Goal: Transaction & Acquisition: Purchase product/service

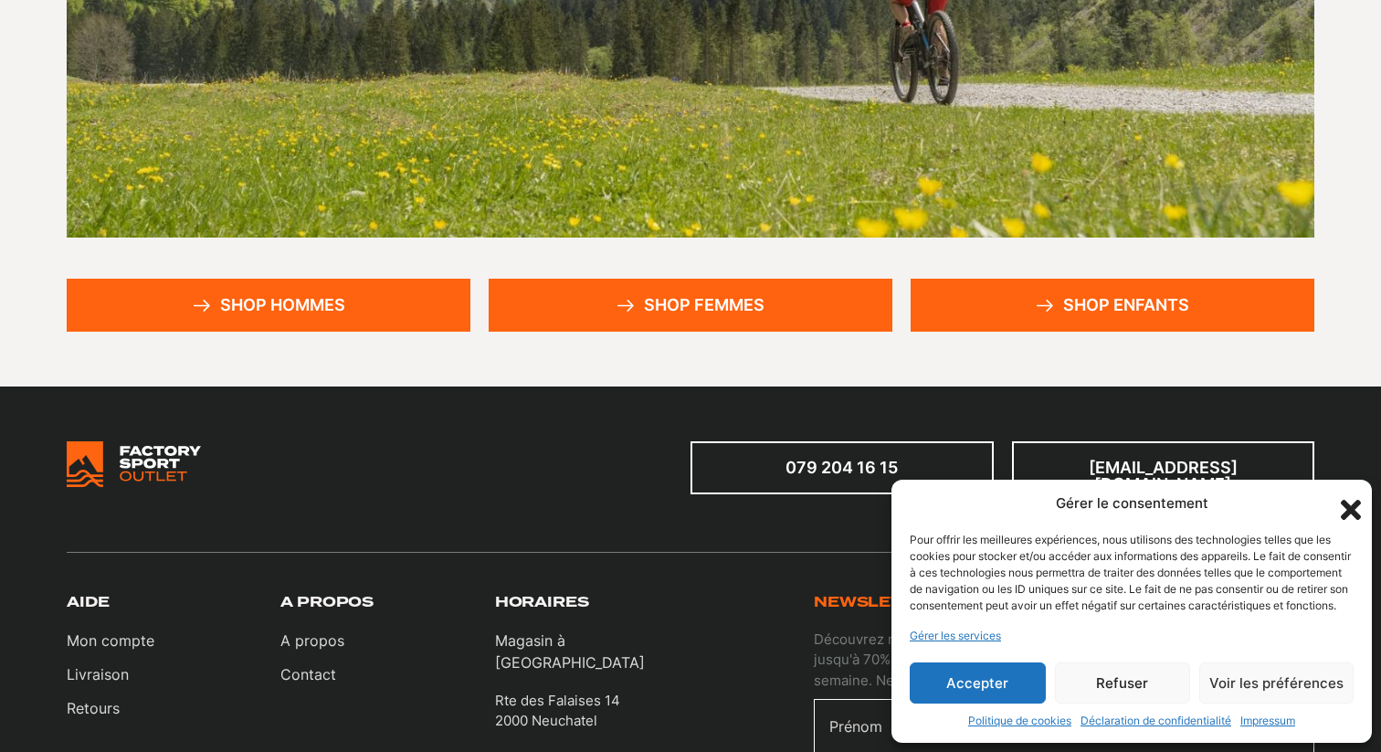
scroll to position [426, 0]
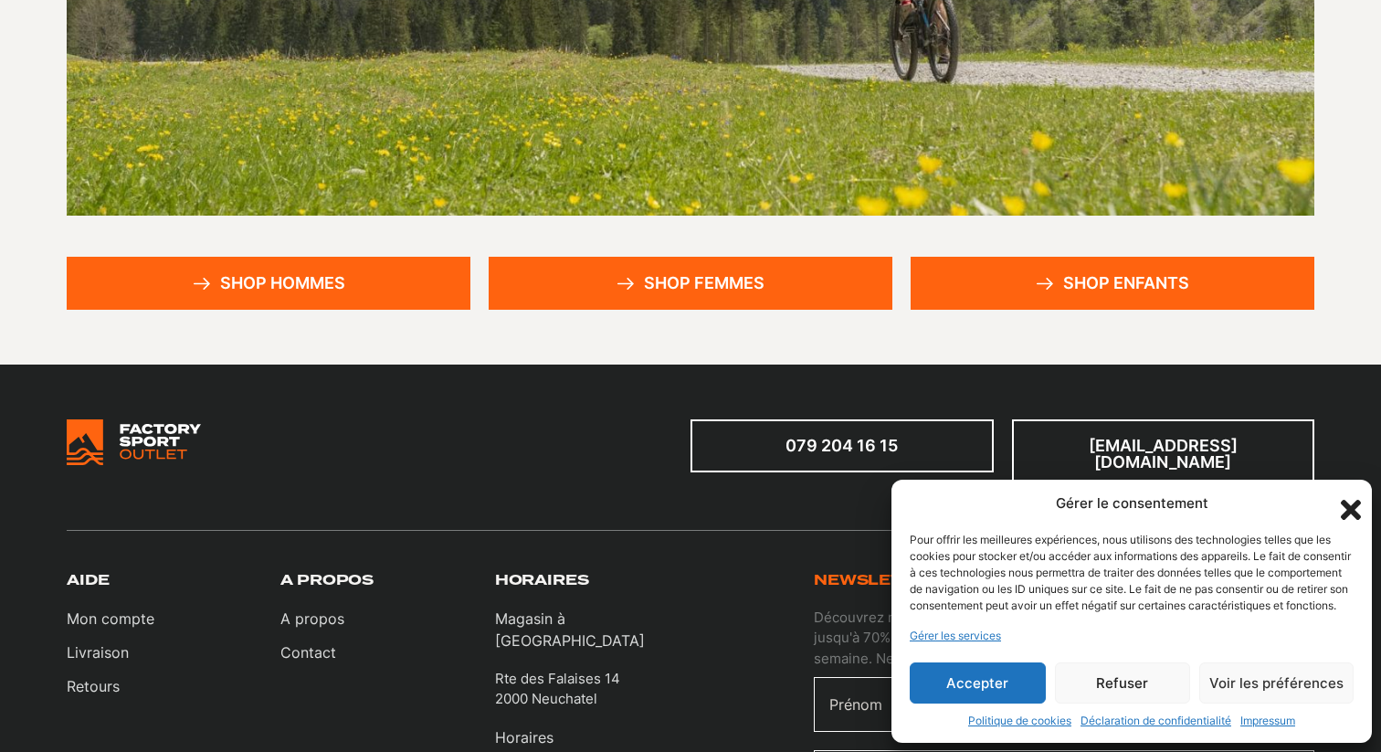
click at [1004, 683] on button "Accepter" at bounding box center [978, 682] width 136 height 41
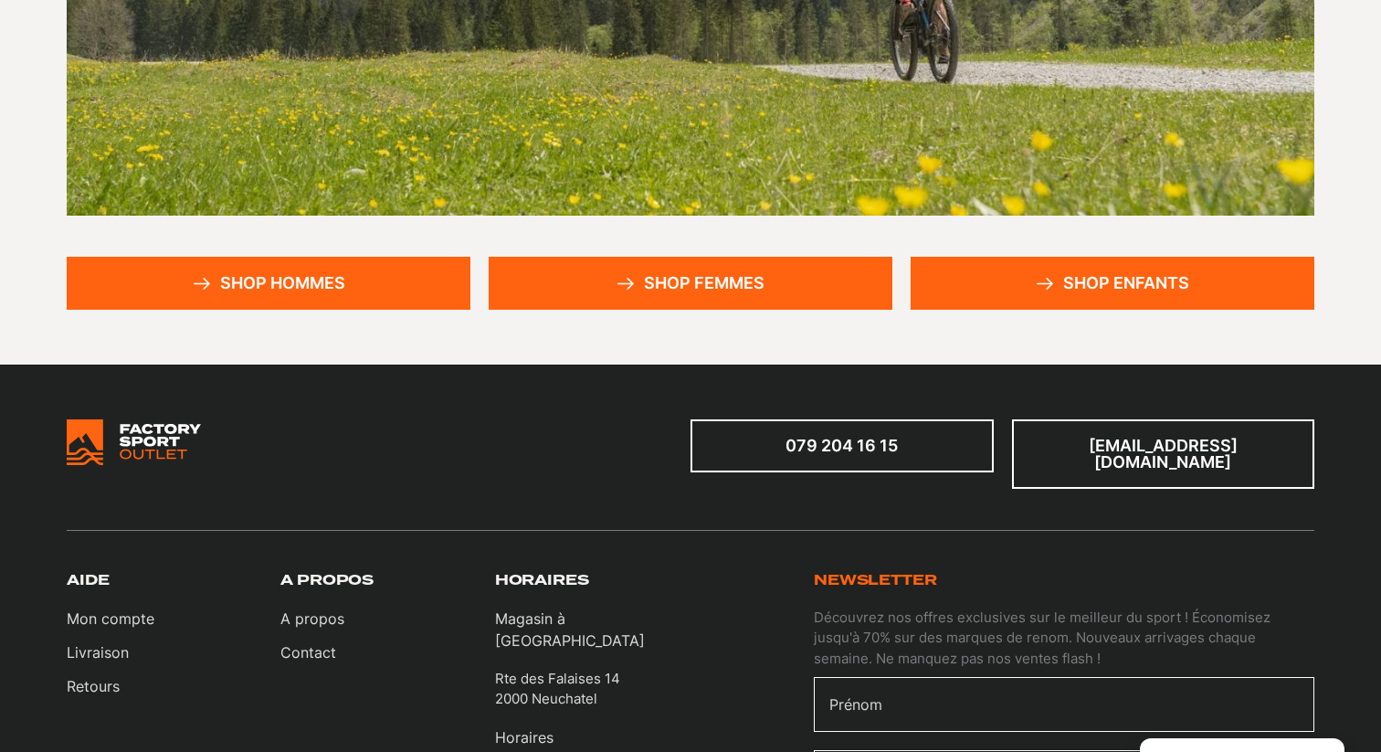
click at [202, 273] on link "Shop hommes" at bounding box center [269, 283] width 404 height 53
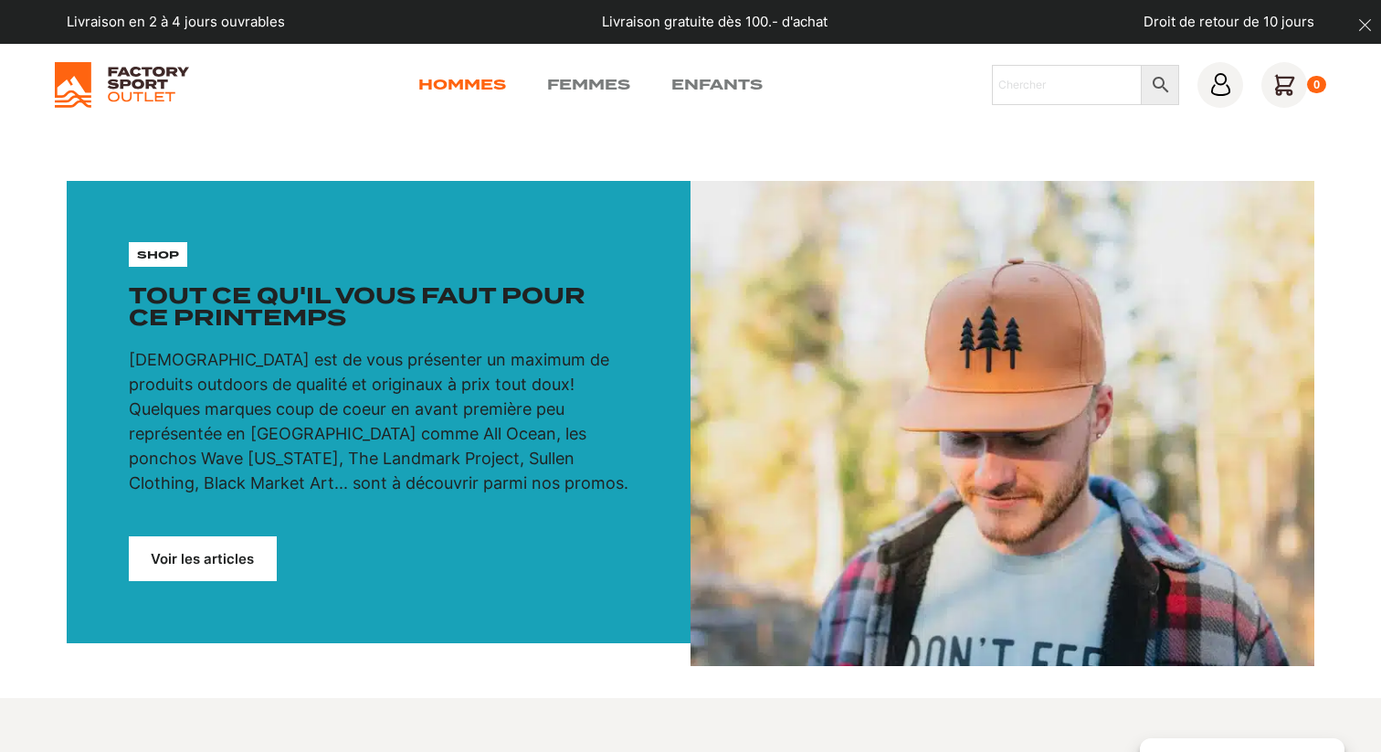
click at [437, 86] on link "Hommes" at bounding box center [462, 85] width 88 height 22
click at [478, 85] on link "Hommes" at bounding box center [462, 85] width 88 height 22
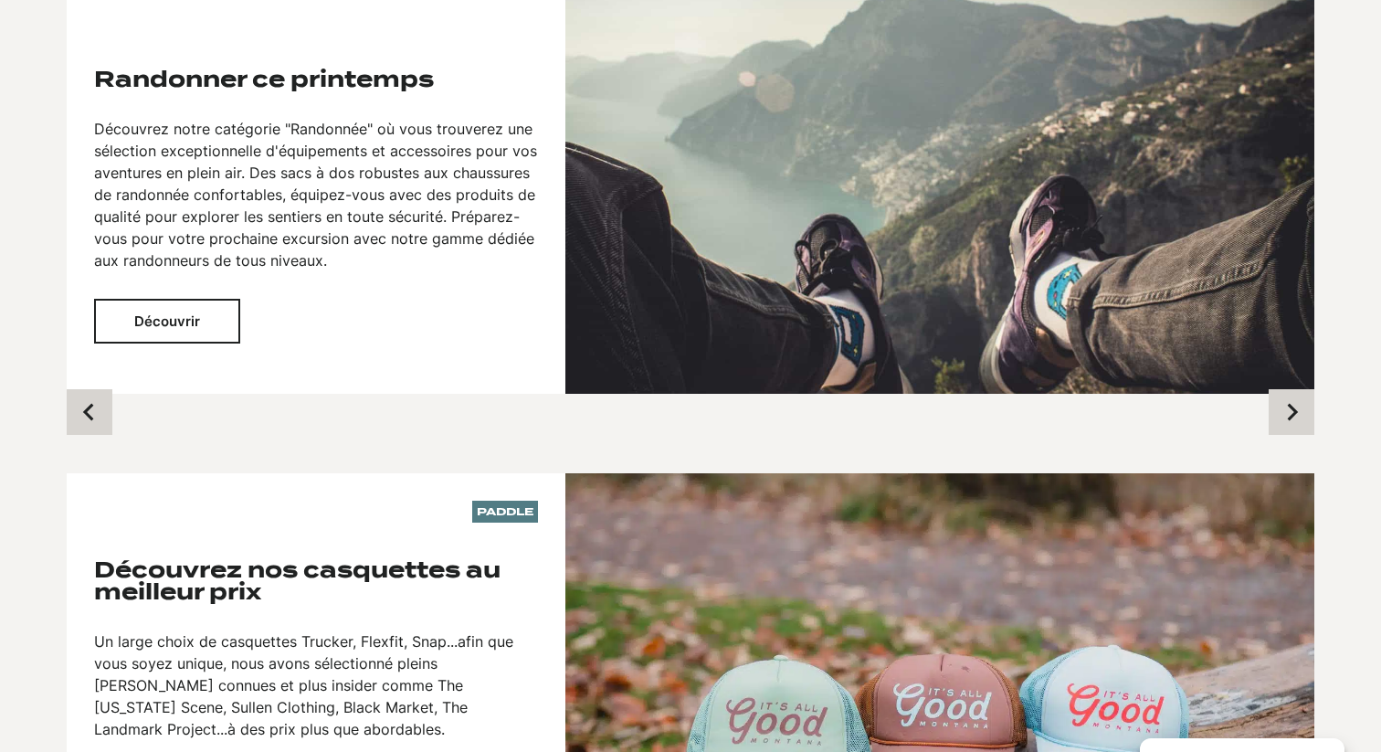
scroll to position [1316, 0]
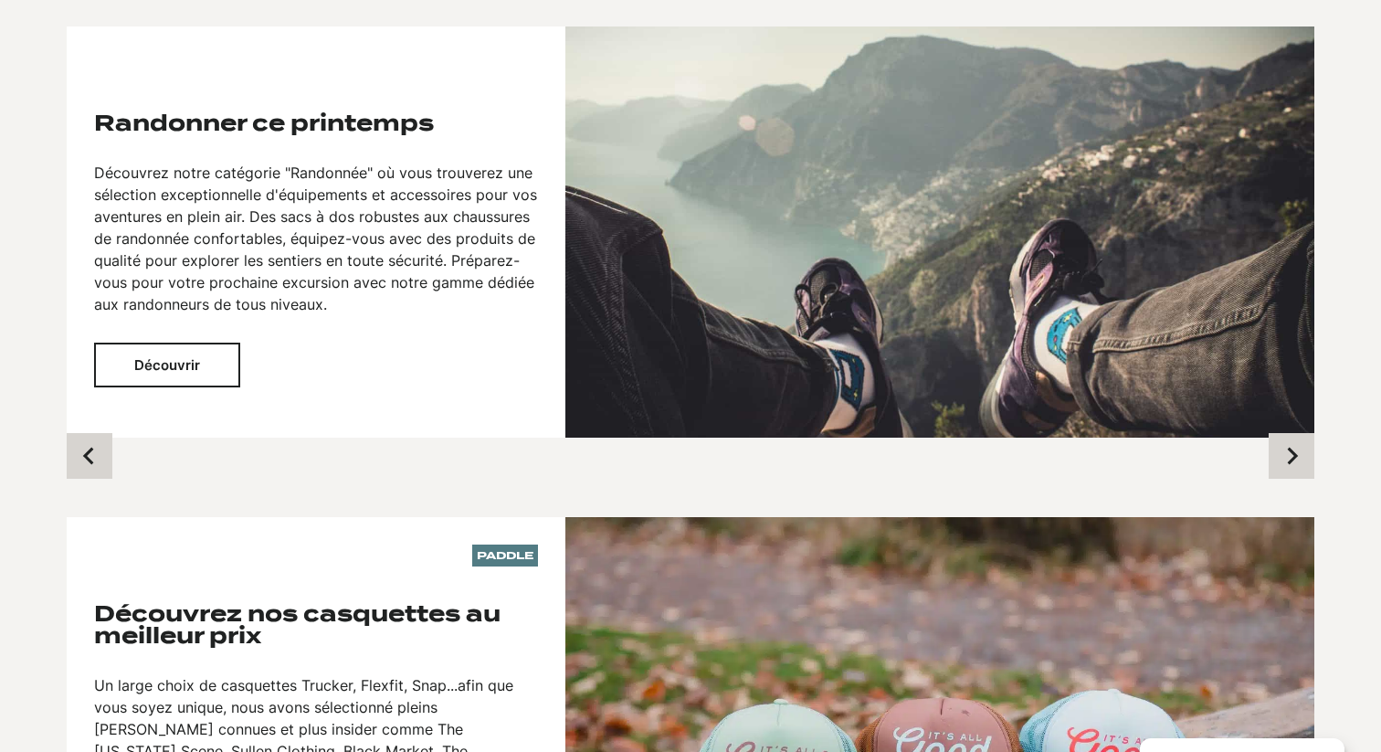
click at [205, 358] on button "Découvrir" at bounding box center [167, 365] width 146 height 45
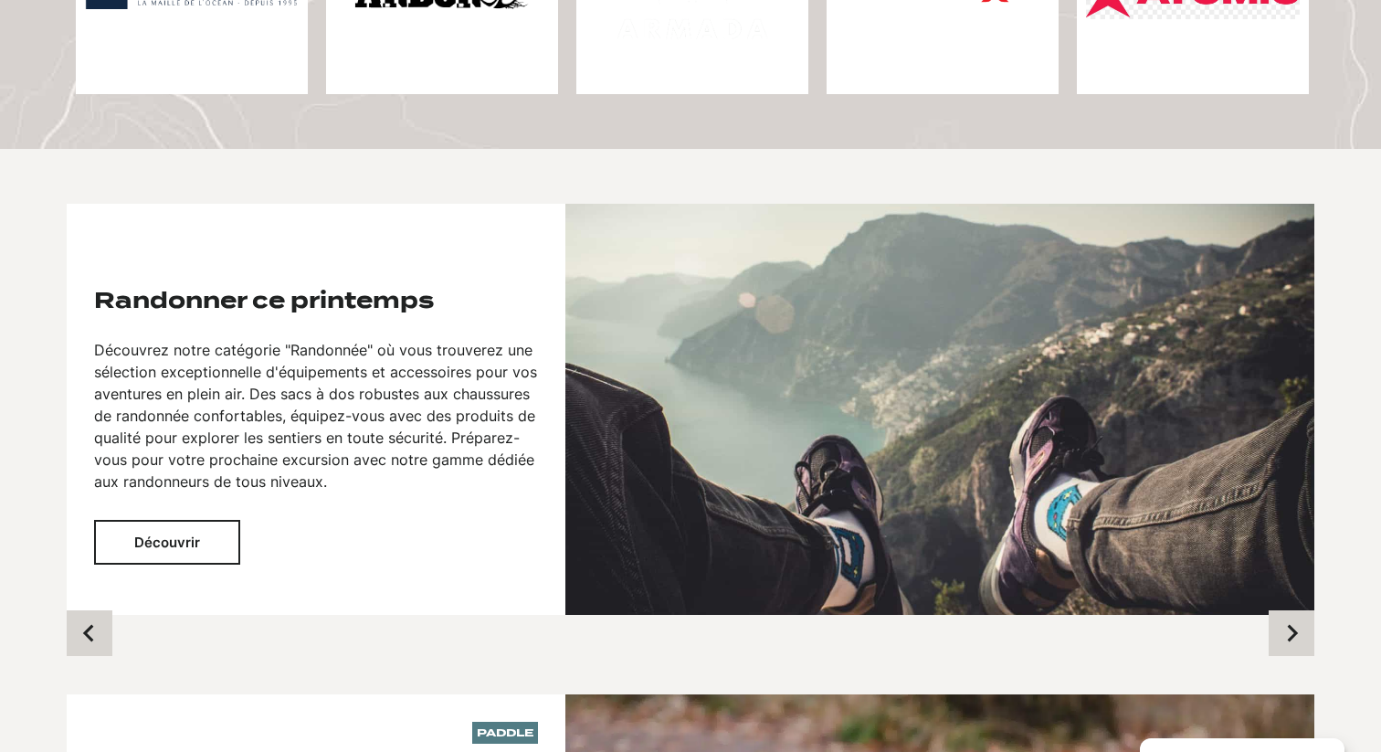
scroll to position [1044, 0]
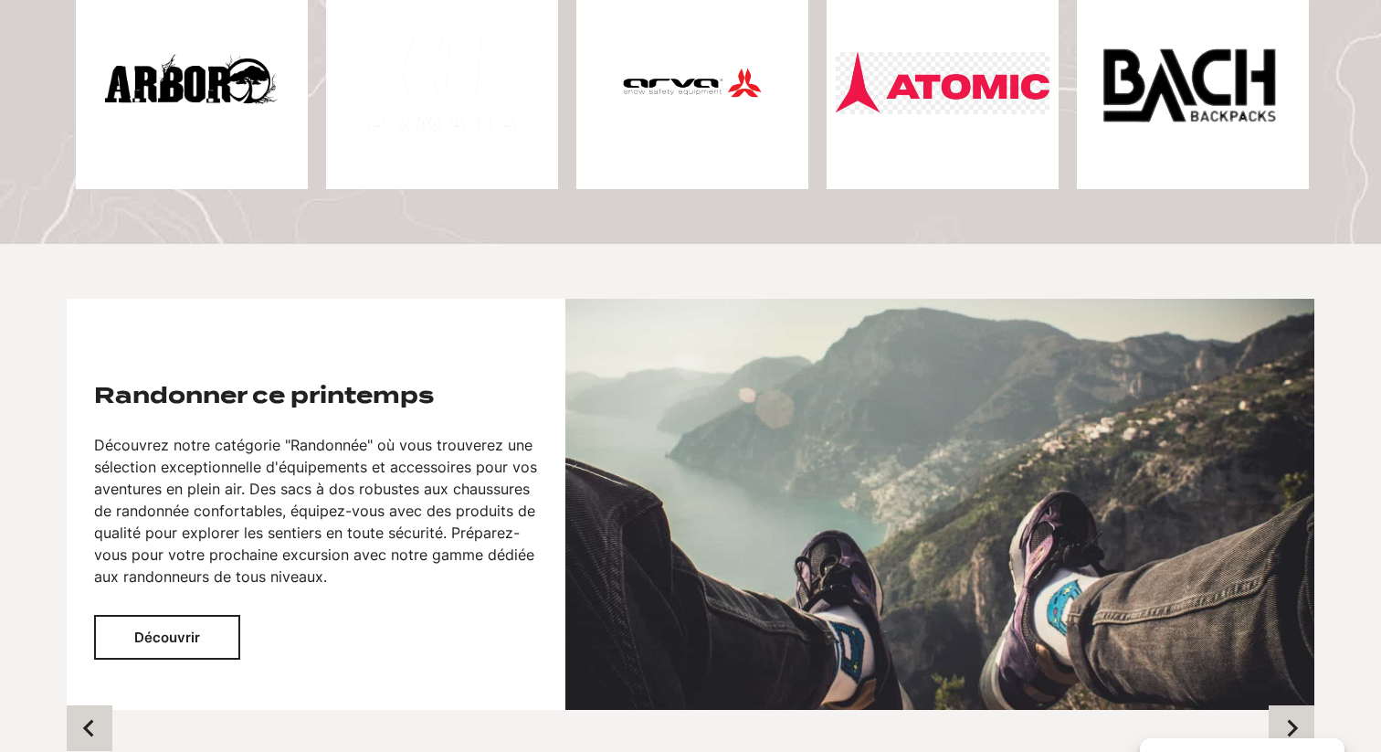
click at [157, 629] on button "Découvrir" at bounding box center [167, 637] width 146 height 45
